Goal: Information Seeking & Learning: Learn about a topic

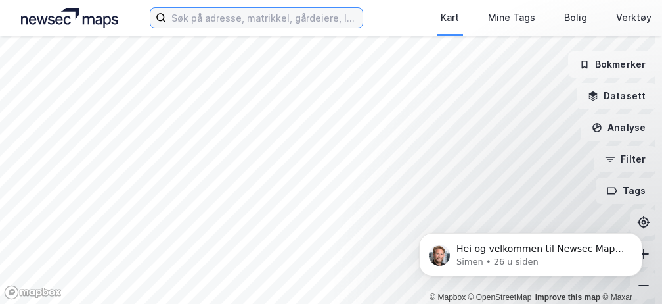
click at [277, 22] on input at bounding box center [264, 18] width 196 height 20
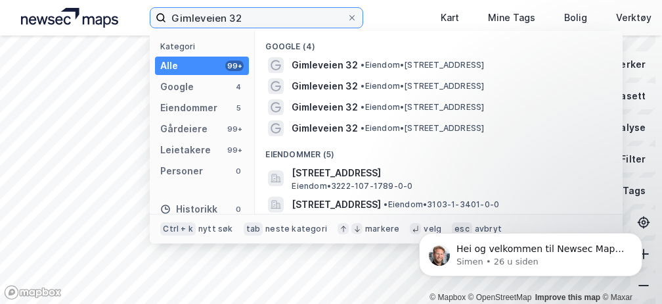
type input "Gimleveien 32"
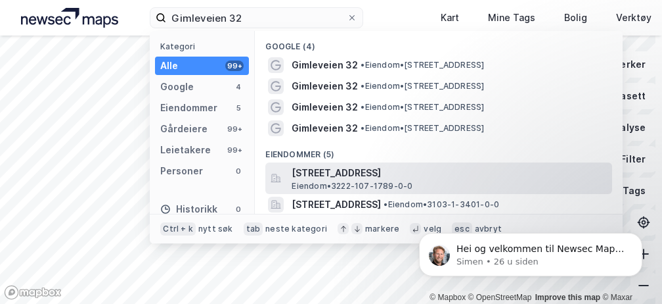
click at [327, 184] on span "Eiendom • 3222-107-1789-0-0" at bounding box center [352, 186] width 121 height 11
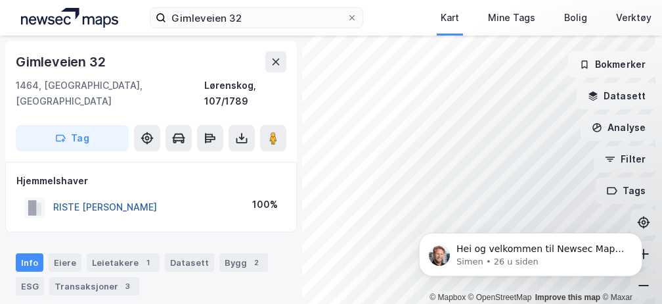
click at [0, 0] on button "RISTE [PERSON_NAME]" at bounding box center [0, 0] width 0 height 0
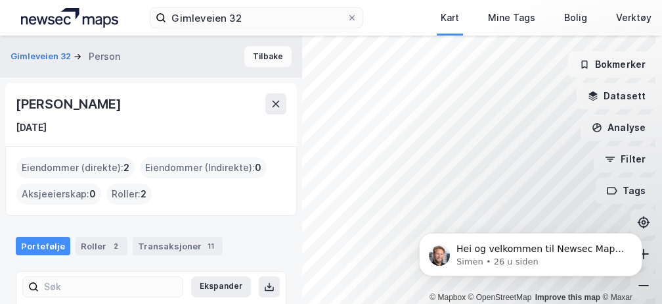
click at [270, 58] on button "Tilbake" at bounding box center [267, 56] width 47 height 21
